Goal: Task Accomplishment & Management: Use online tool/utility

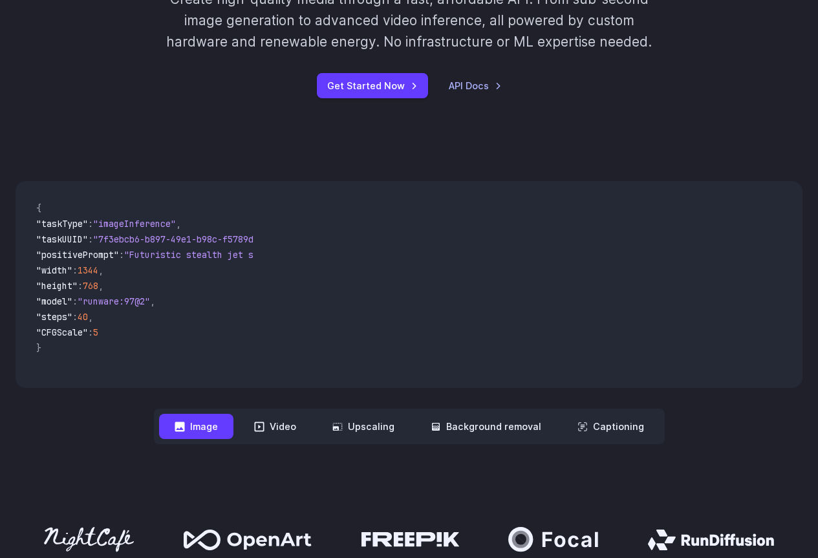
scroll to position [259, 0]
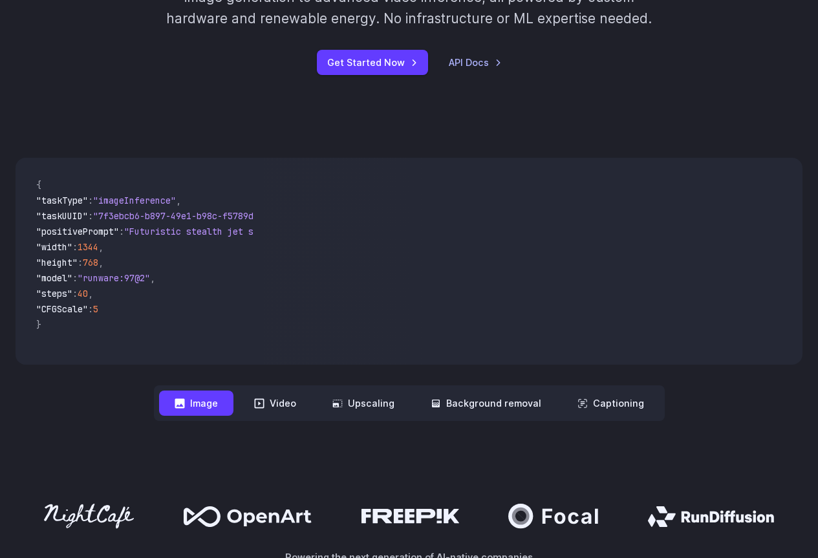
click at [217, 408] on button "Image" at bounding box center [196, 403] width 74 height 25
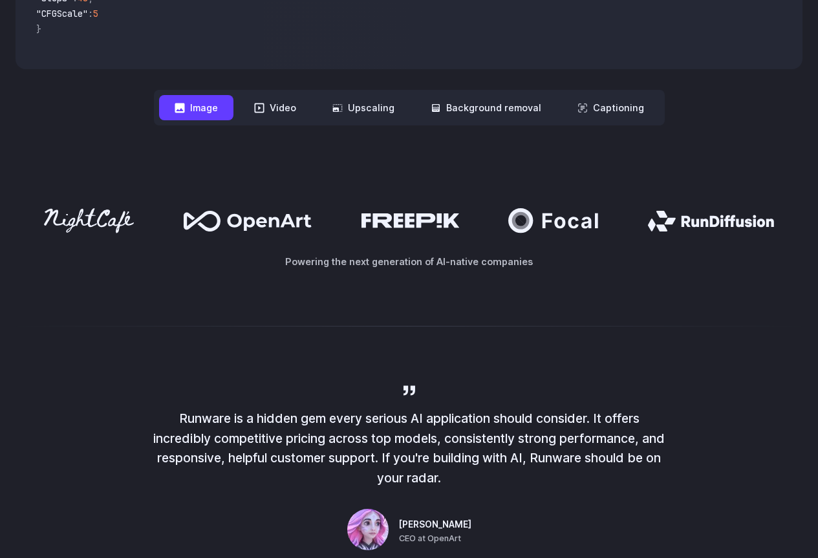
scroll to position [582, 0]
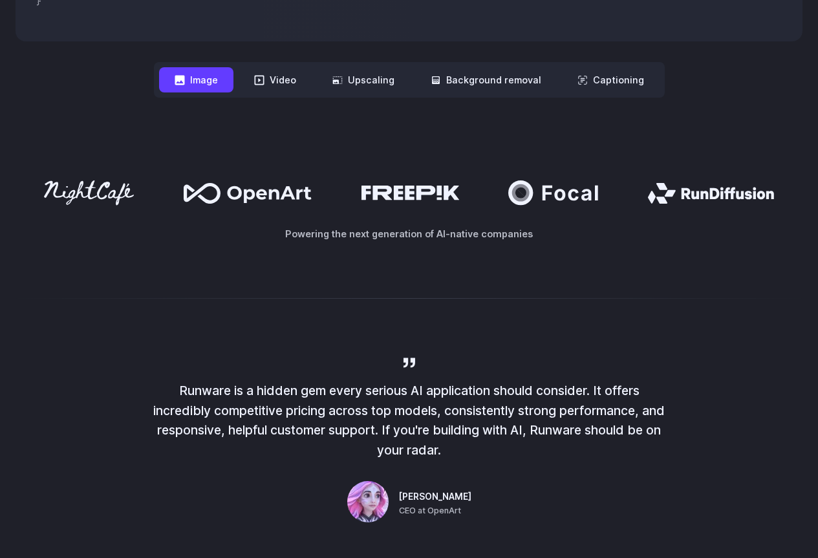
drag, startPoint x: 265, startPoint y: 204, endPoint x: 407, endPoint y: 204, distance: 141.6
click at [407, 204] on div at bounding box center [409, 192] width 787 height 25
click at [465, 234] on p "Powering the next generation of AI-native companies" at bounding box center [409, 233] width 787 height 15
drag, startPoint x: 685, startPoint y: 184, endPoint x: 415, endPoint y: 187, distance: 269.6
click at [491, 187] on div at bounding box center [409, 192] width 787 height 25
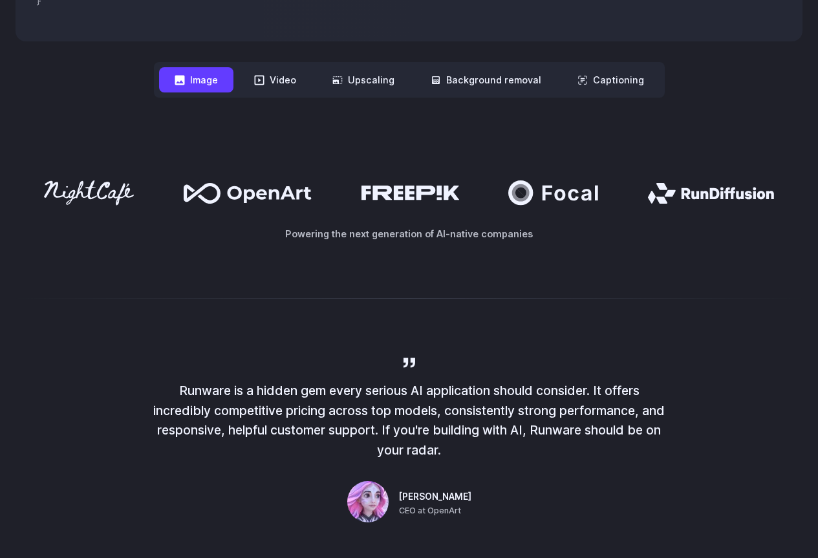
click at [324, 189] on div at bounding box center [409, 192] width 787 height 25
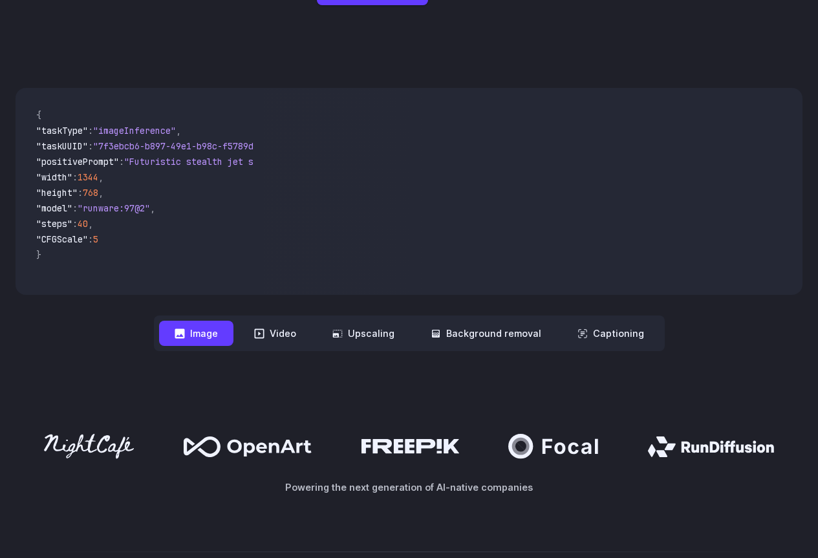
scroll to position [323, 0]
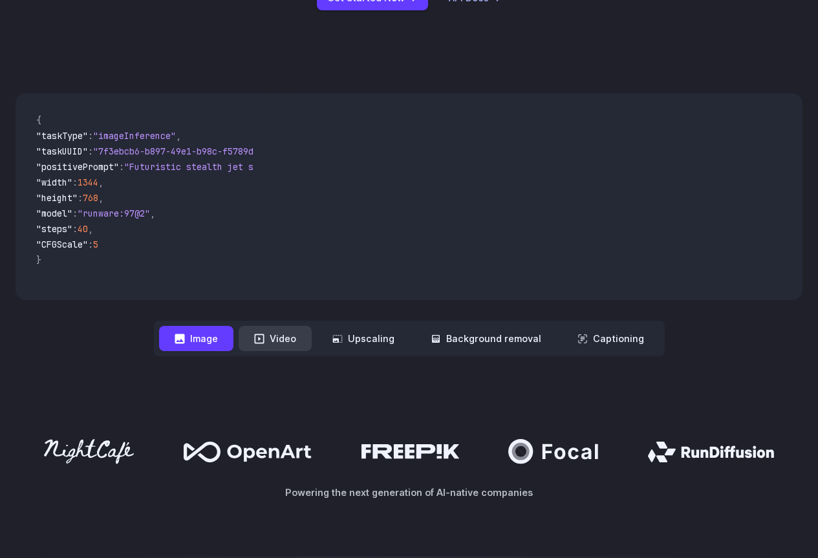
click at [283, 345] on button "Video" at bounding box center [275, 338] width 73 height 25
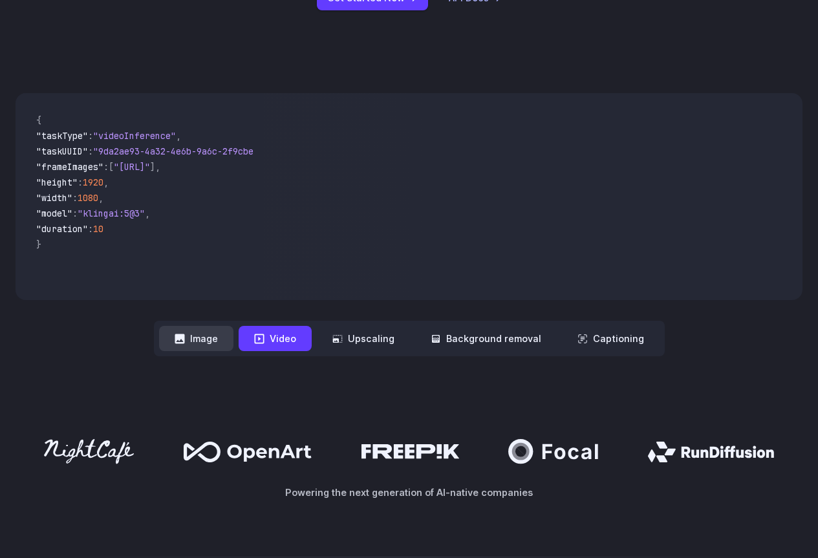
click at [191, 343] on button "Image" at bounding box center [196, 338] width 74 height 25
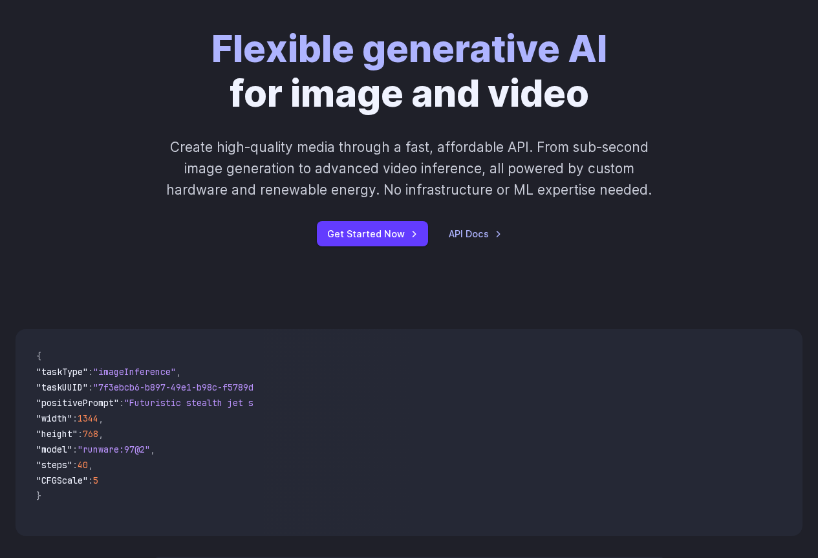
scroll to position [0, 0]
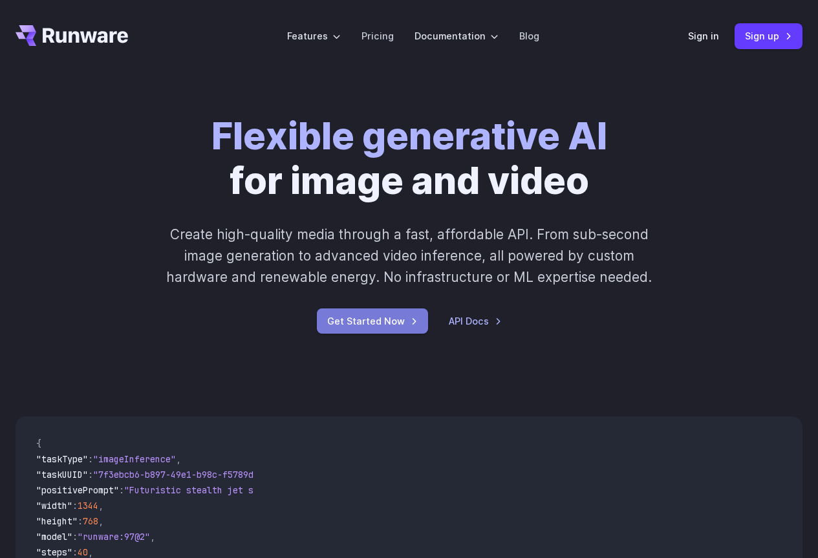
click at [375, 325] on link "Get Started Now" at bounding box center [372, 320] width 111 height 25
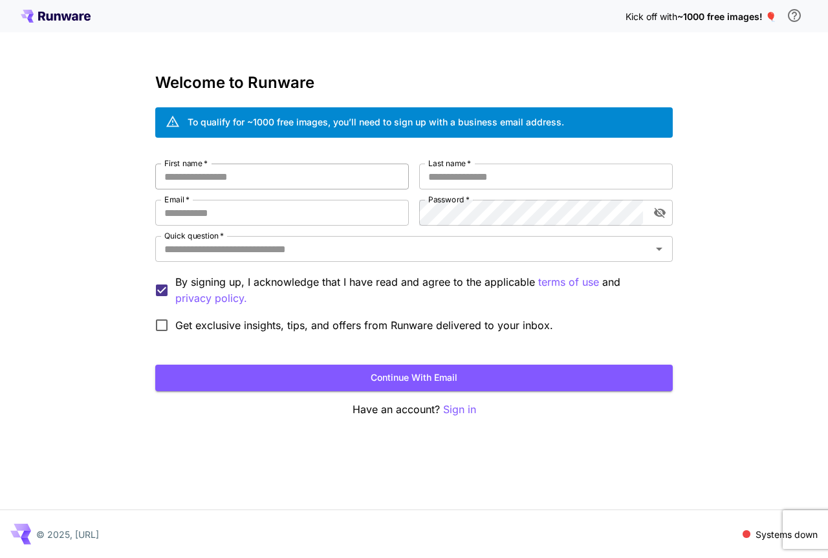
click at [259, 187] on input "First name   *" at bounding box center [281, 177] width 253 height 26
click at [252, 185] on input "First name   *" at bounding box center [281, 177] width 253 height 26
type input "**********"
click at [478, 119] on div "To qualify for ~1000 free images, you’ll need to sign up with a business email …" at bounding box center [375, 122] width 376 height 14
click at [284, 178] on input "**********" at bounding box center [281, 177] width 253 height 26
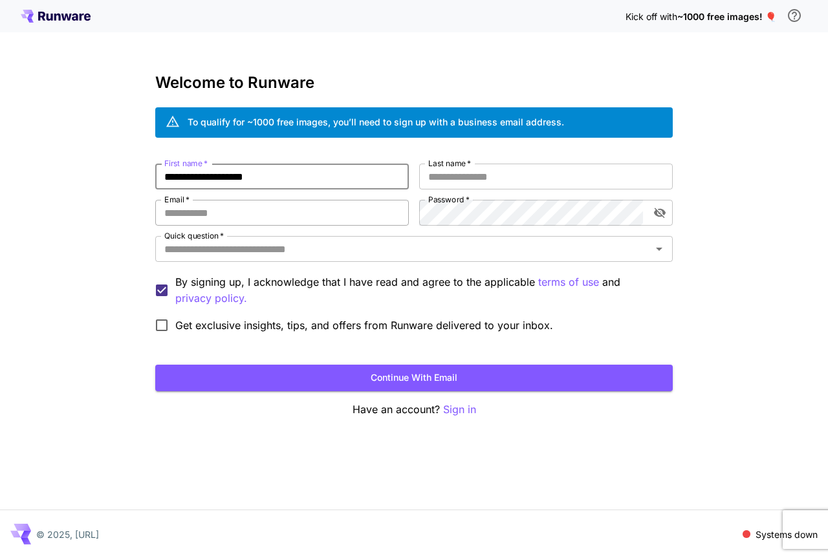
click at [215, 219] on input "Email   *" at bounding box center [281, 213] width 253 height 26
click at [297, 216] on input "Email   *" at bounding box center [281, 213] width 253 height 26
type input "**********"
click at [517, 184] on input "Last name   *" at bounding box center [545, 177] width 253 height 26
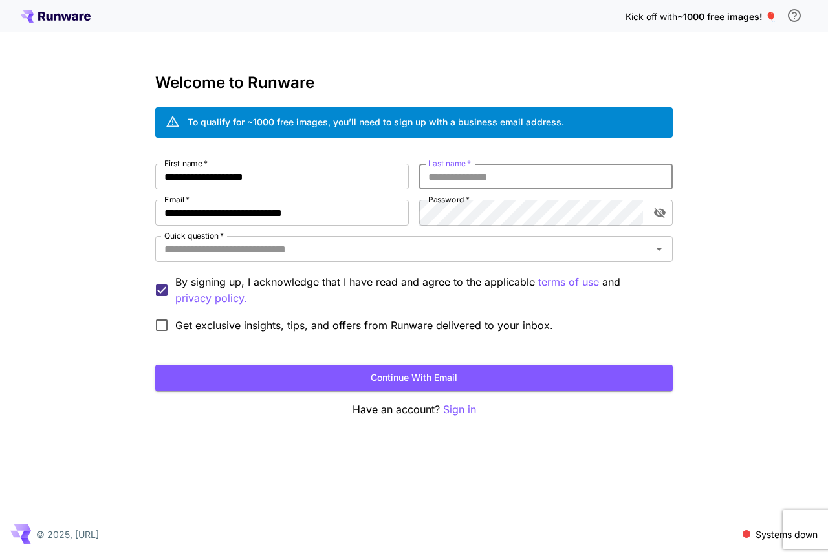
type input "*"
type input "*****"
click at [337, 181] on input "**********" at bounding box center [281, 177] width 253 height 26
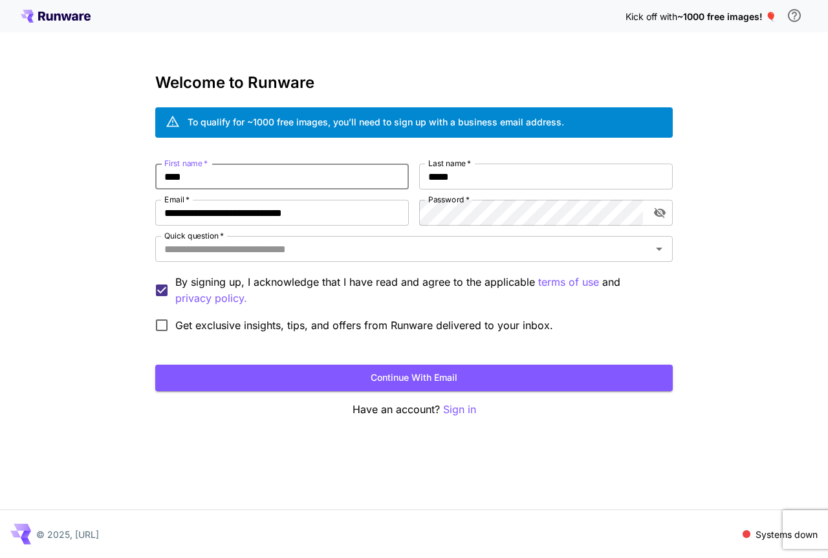
type input "****"
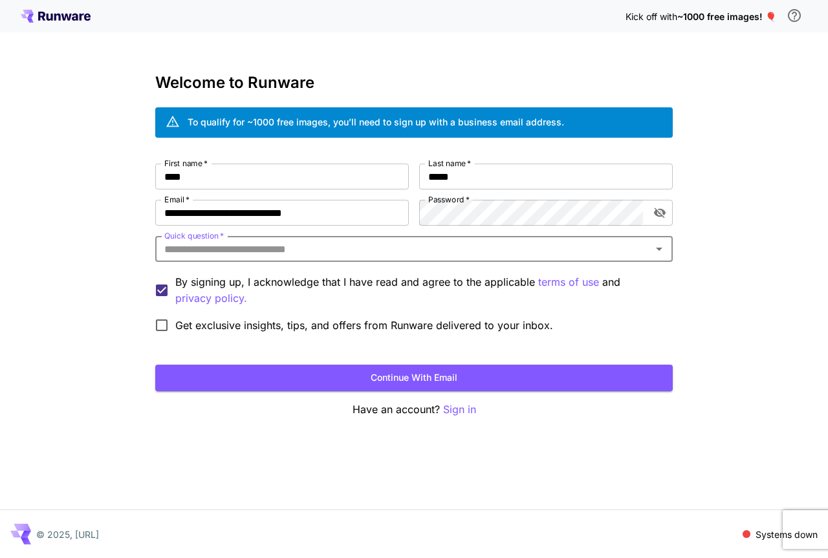
click at [243, 259] on div "Quick question   *" at bounding box center [413, 249] width 517 height 26
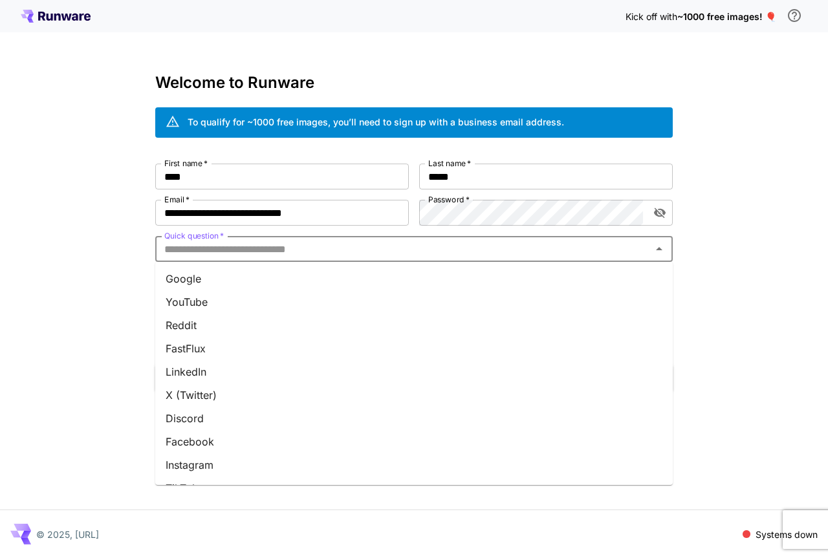
click at [226, 281] on li "Google" at bounding box center [413, 278] width 517 height 23
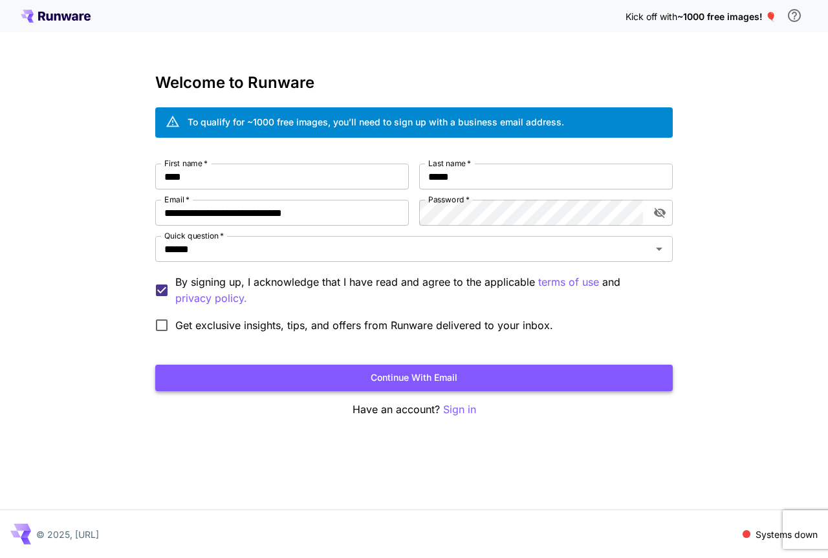
click at [280, 381] on button "Continue with email" at bounding box center [413, 378] width 517 height 27
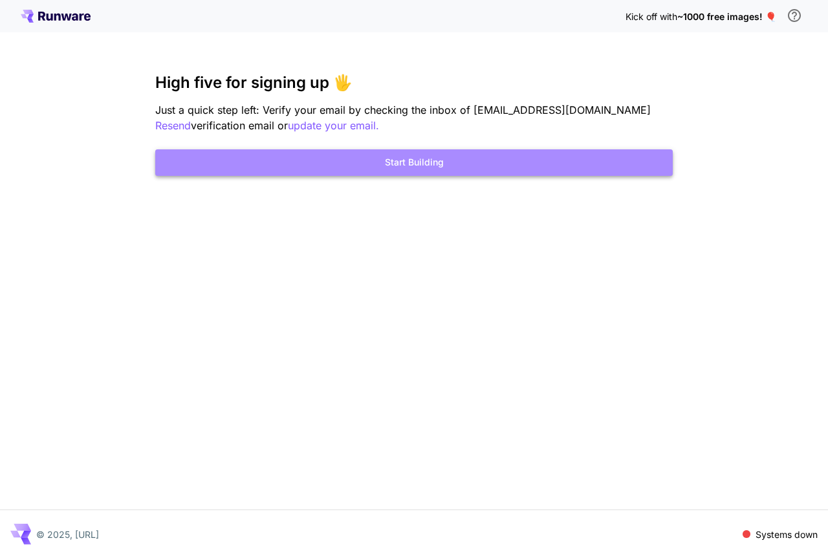
click at [426, 175] on button "Start Building" at bounding box center [413, 162] width 517 height 27
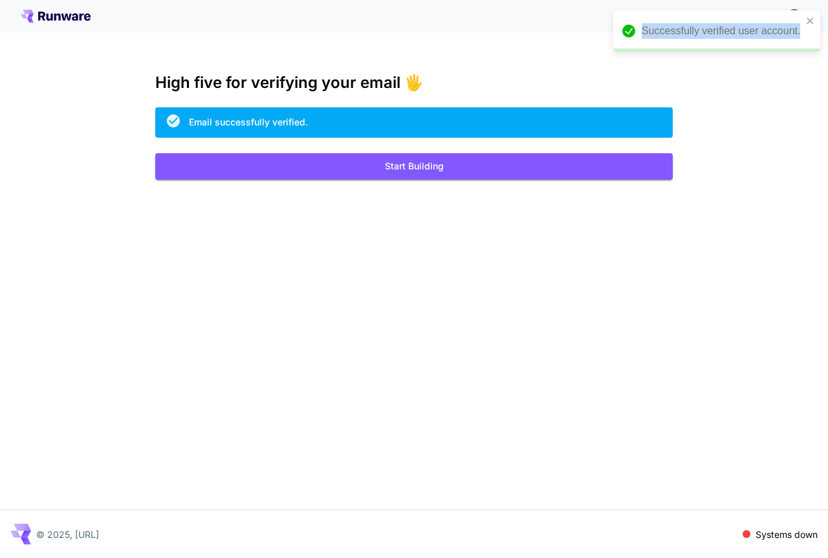
click at [806, 19] on div "Successfully verified user account." at bounding box center [716, 30] width 207 height 41
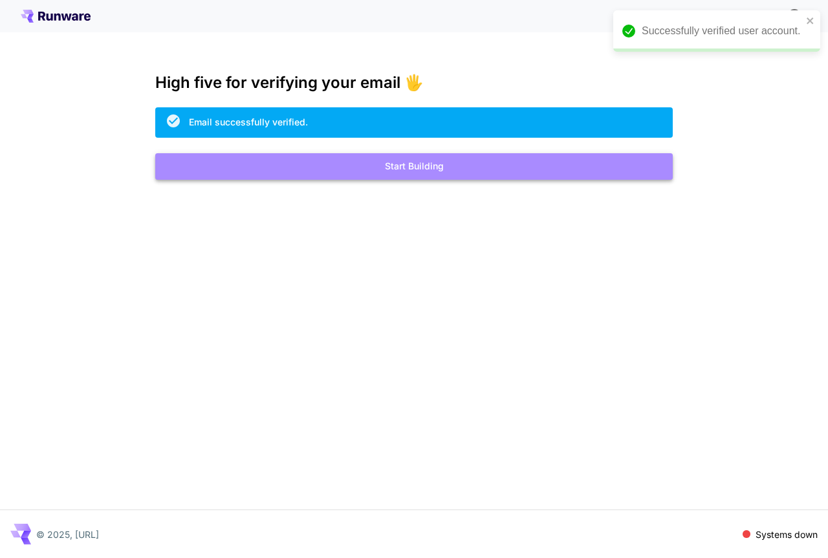
click at [434, 164] on button "Start Building" at bounding box center [413, 166] width 517 height 27
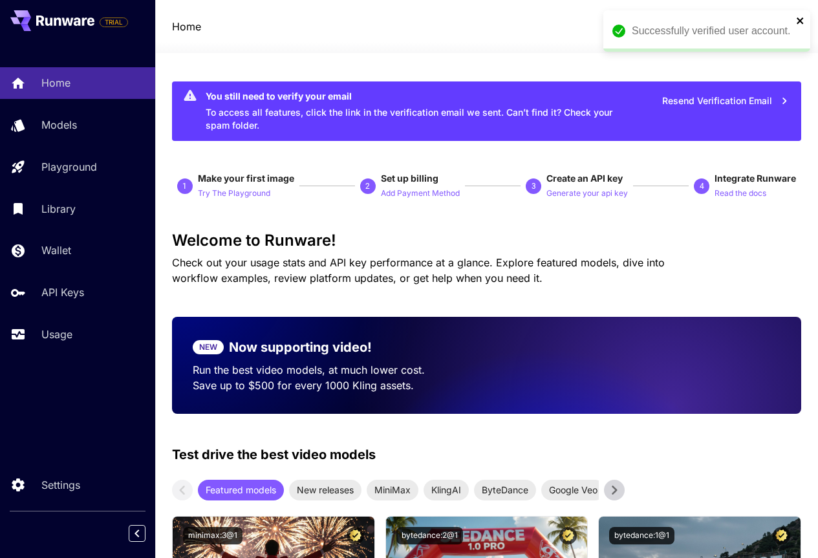
click at [798, 19] on icon "close" at bounding box center [800, 20] width 6 height 6
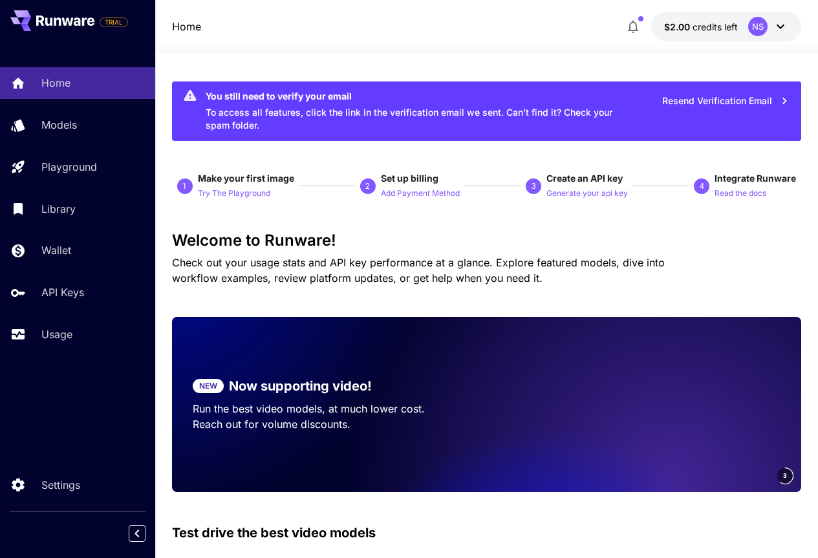
click at [781, 26] on icon at bounding box center [781, 27] width 16 height 16
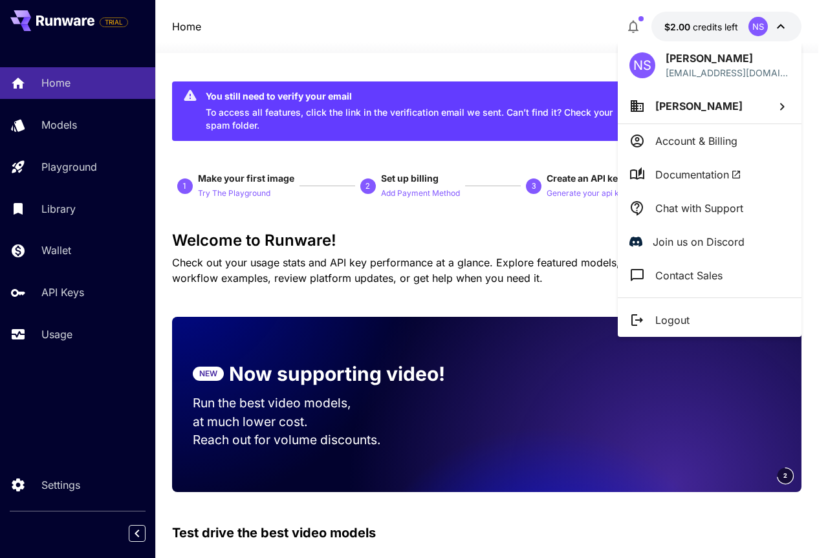
click at [781, 26] on div at bounding box center [414, 279] width 828 height 558
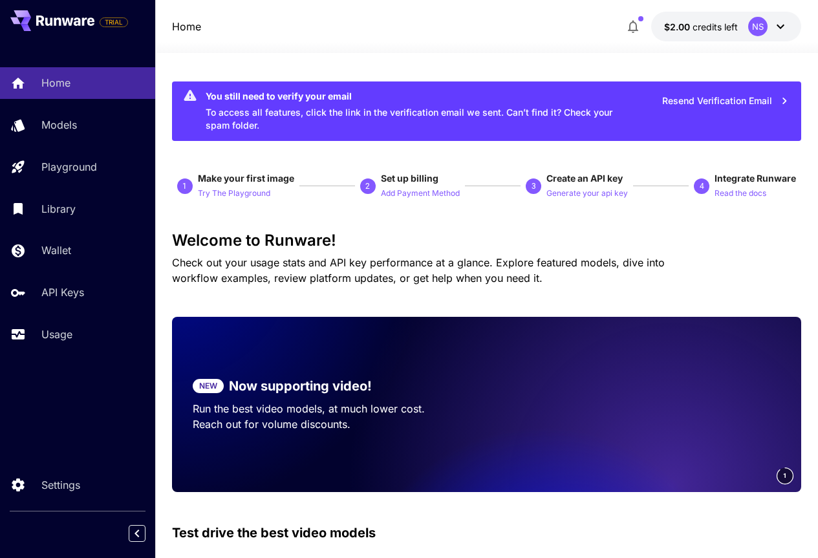
click at [592, 191] on p "Generate your api key" at bounding box center [586, 193] width 81 height 12
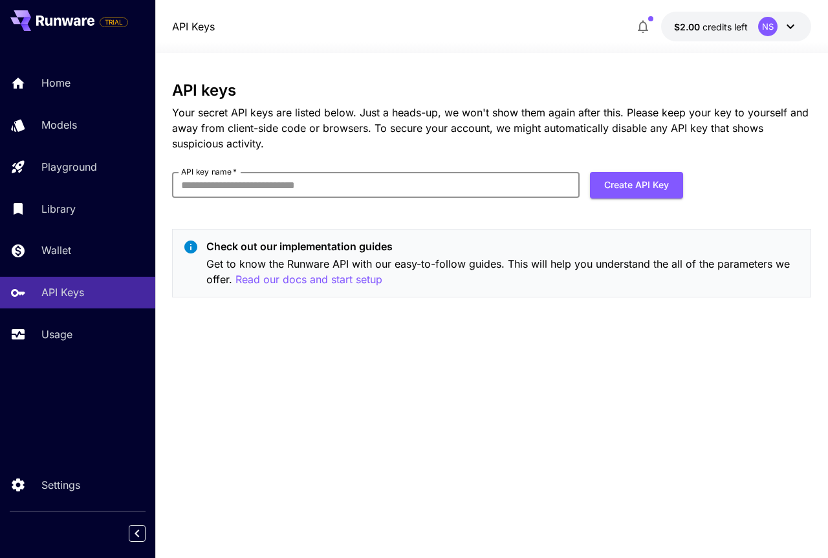
click at [324, 187] on input "API key name   *" at bounding box center [375, 185] width 407 height 26
click at [492, 142] on p "Your secret API keys are listed below. Just a heads-up, we won't show them agai…" at bounding box center [491, 128] width 639 height 47
click at [294, 185] on input "API key name   *" at bounding box center [375, 185] width 407 height 26
type input "*****"
click at [339, 206] on form "API key name   * ***** API key name   * Create API Key" at bounding box center [427, 190] width 511 height 36
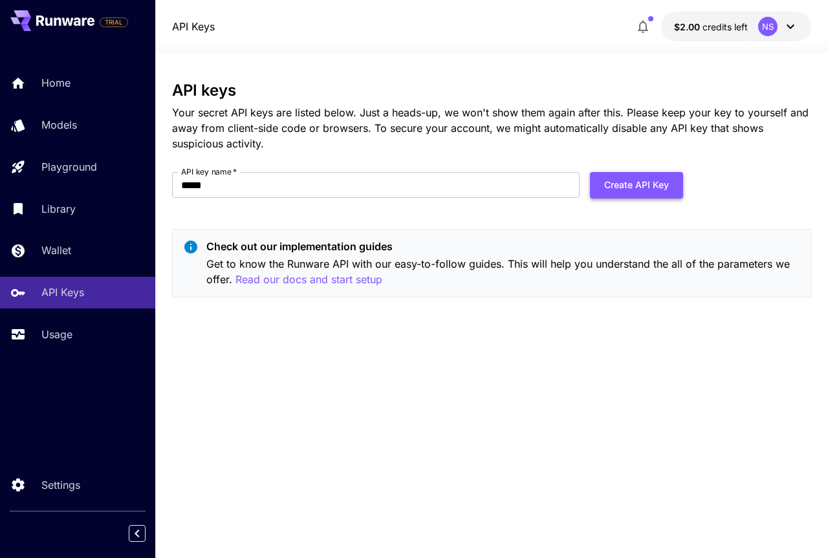
click at [668, 189] on button "Create API Key" at bounding box center [636, 185] width 93 height 27
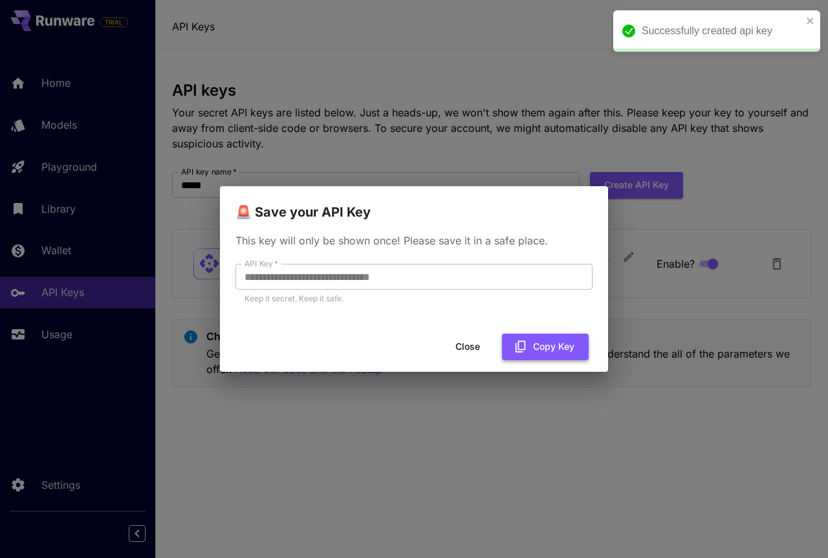
click at [555, 348] on button "Copy Key" at bounding box center [545, 347] width 87 height 27
click at [464, 343] on button "Close" at bounding box center [467, 347] width 58 height 27
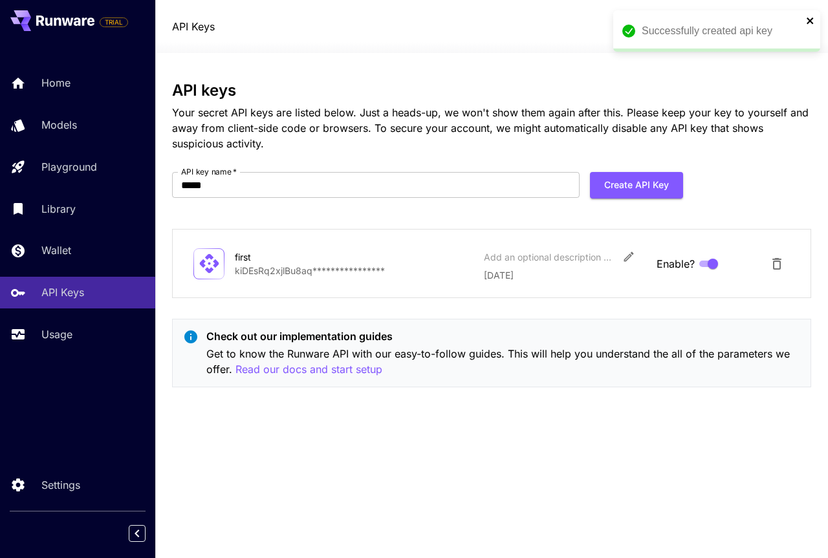
click at [806, 23] on icon "close" at bounding box center [810, 21] width 9 height 10
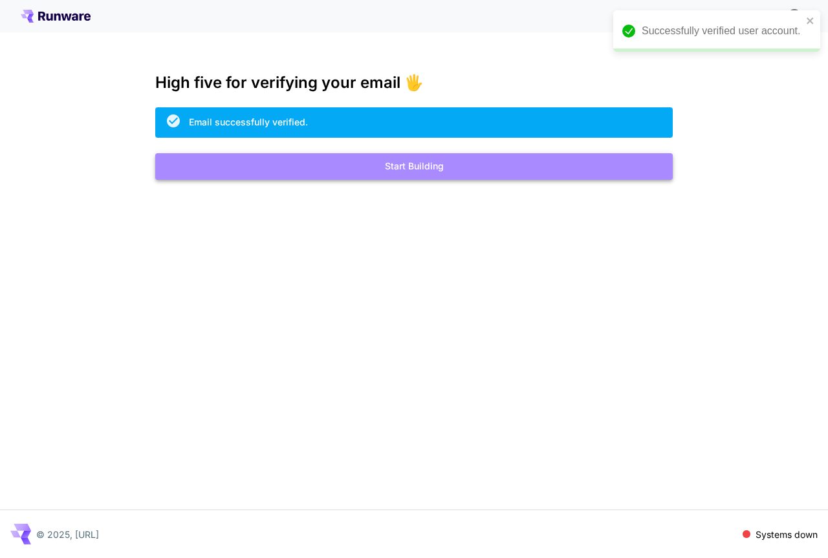
click at [396, 176] on button "Start Building" at bounding box center [413, 166] width 517 height 27
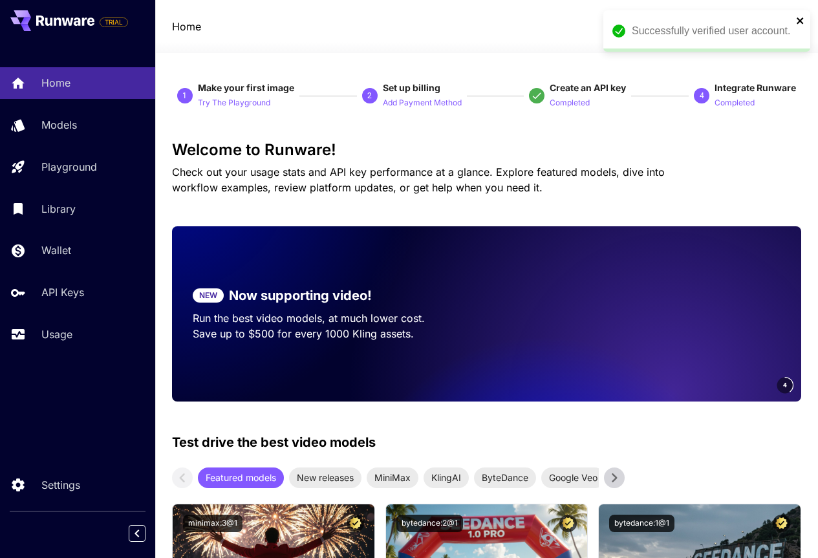
click at [800, 23] on icon "close" at bounding box center [800, 21] width 9 height 10
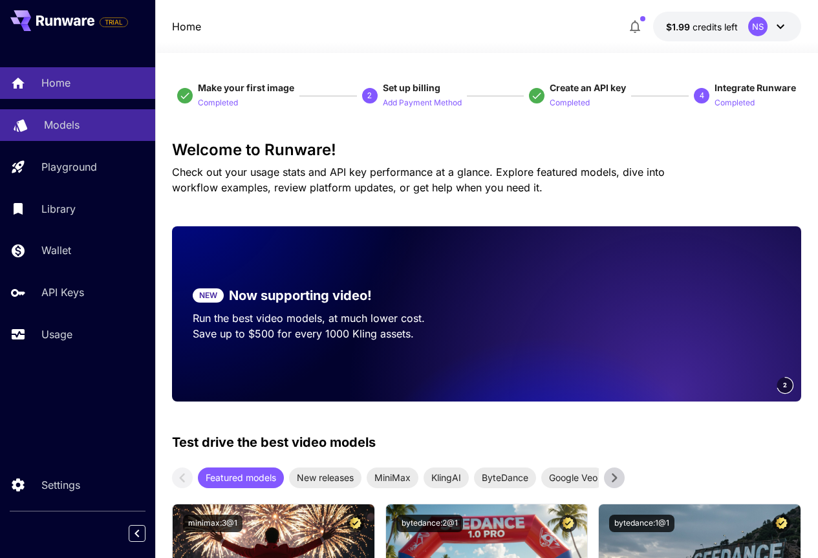
click at [60, 111] on link "Models" at bounding box center [77, 125] width 155 height 32
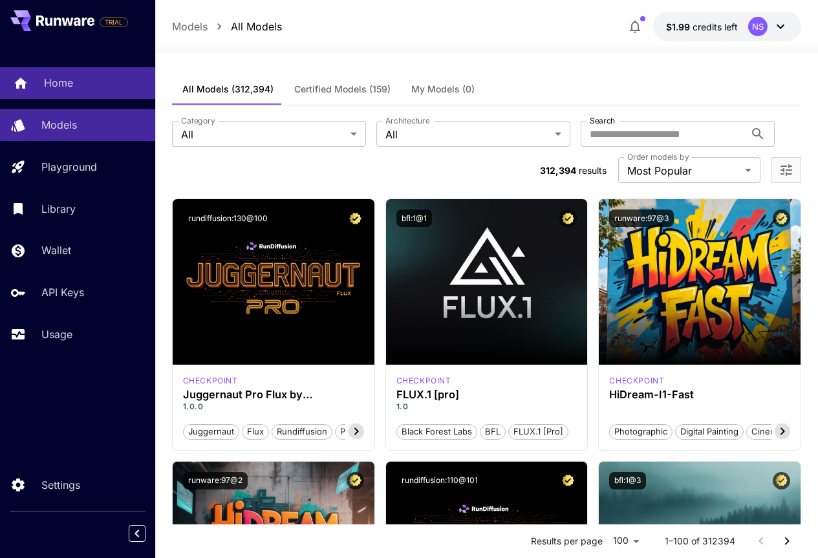
click at [101, 91] on div "Home" at bounding box center [94, 83] width 101 height 16
